Goal: Transaction & Acquisition: Download file/media

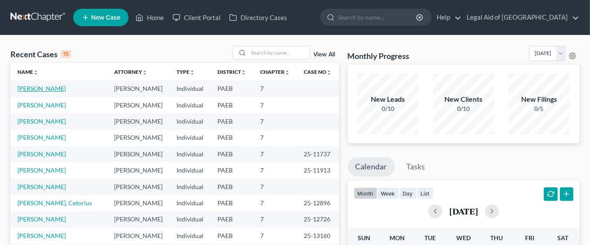
click at [48, 87] on link "[PERSON_NAME]" at bounding box center [41, 88] width 48 height 7
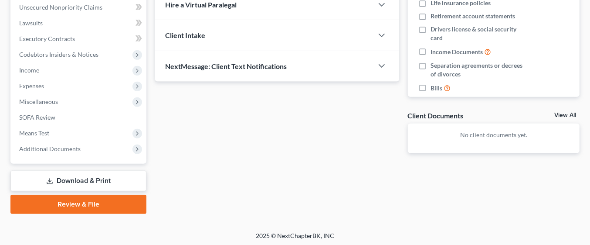
scroll to position [217, 0]
click at [99, 176] on link "Download & Print" at bounding box center [78, 180] width 136 height 20
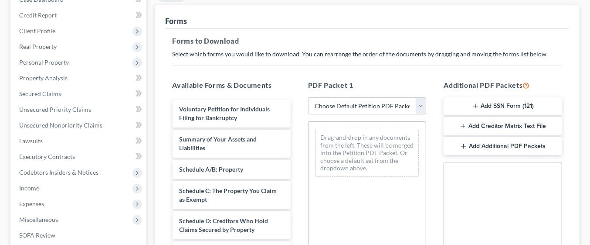
scroll to position [99, 0]
click at [419, 105] on select "Choose Default Petition PDF Packet Complete Bankruptcy Petition (all forms and …" at bounding box center [367, 105] width 118 height 17
select select "0"
click at [308, 97] on select "Choose Default Petition PDF Packet Complete Bankruptcy Petition (all forms and …" at bounding box center [367, 105] width 118 height 17
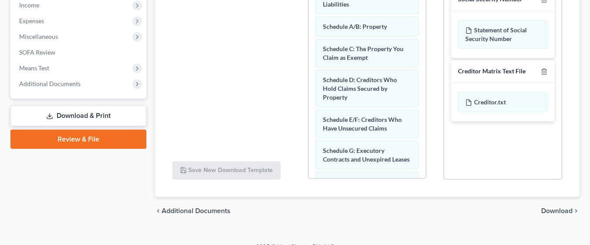
scroll to position [293, 0]
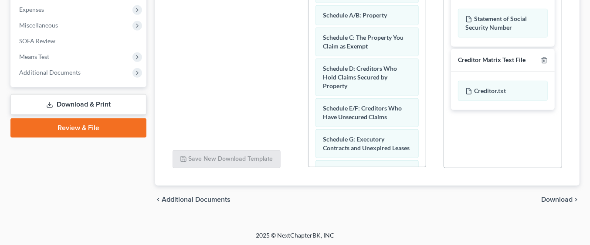
click at [557, 197] on span "Download" at bounding box center [557, 199] width 31 height 7
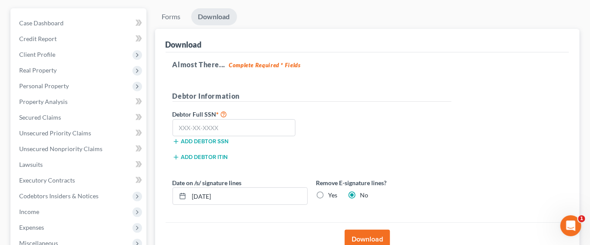
scroll to position [0, 0]
paste input "094-36-0137"
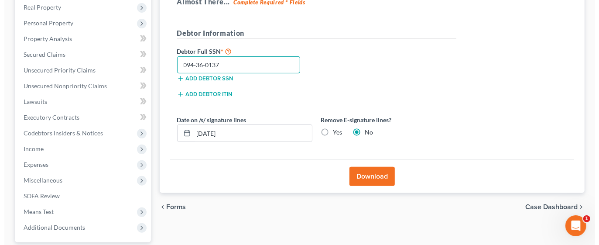
scroll to position [138, 0]
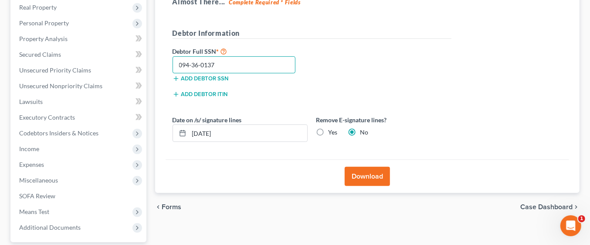
type input "094-36-0137"
click at [375, 174] on button "Download" at bounding box center [367, 176] width 45 height 19
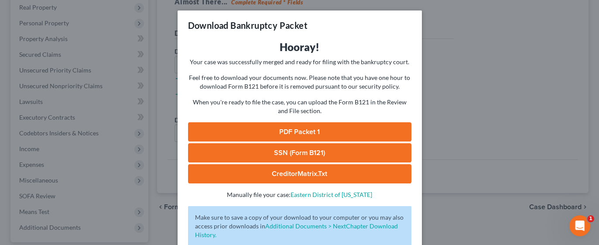
click at [343, 136] on link "PDF Packet 1" at bounding box center [299, 131] width 223 height 19
